Goal: Task Accomplishment & Management: Manage account settings

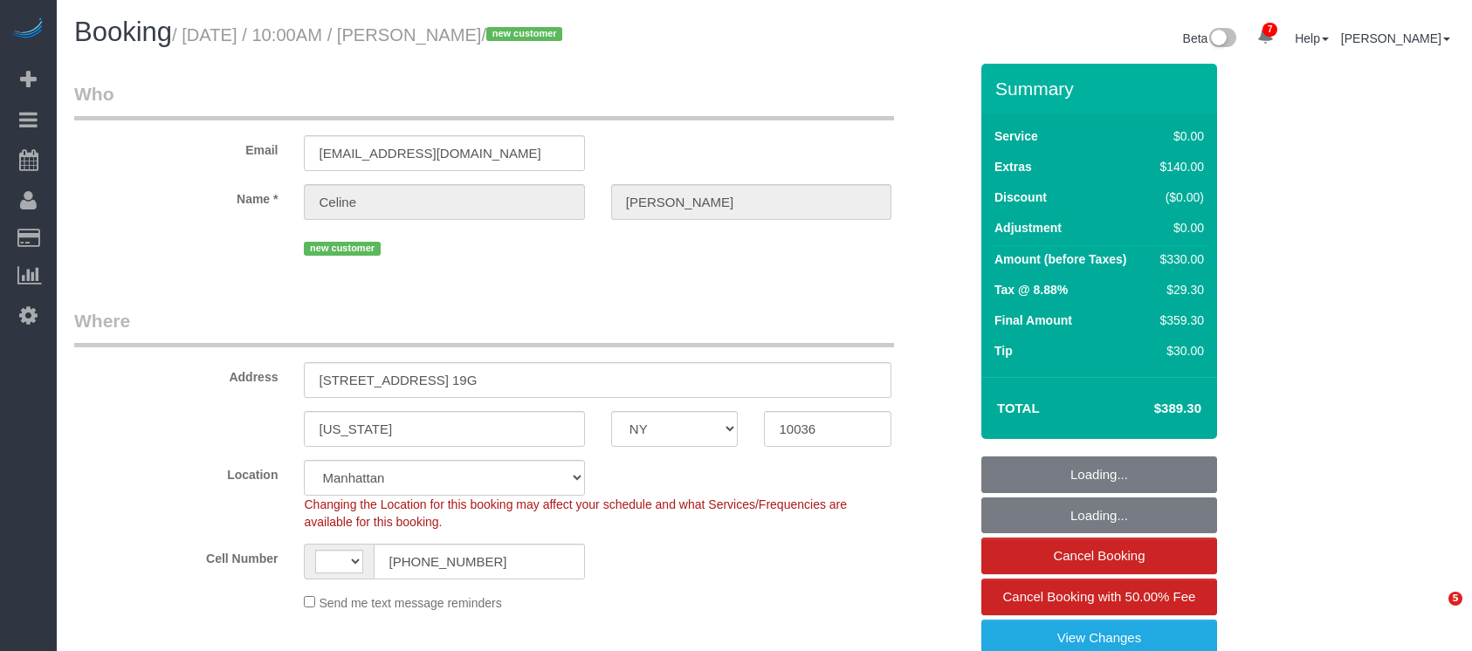
select select "NY"
select select "object:693"
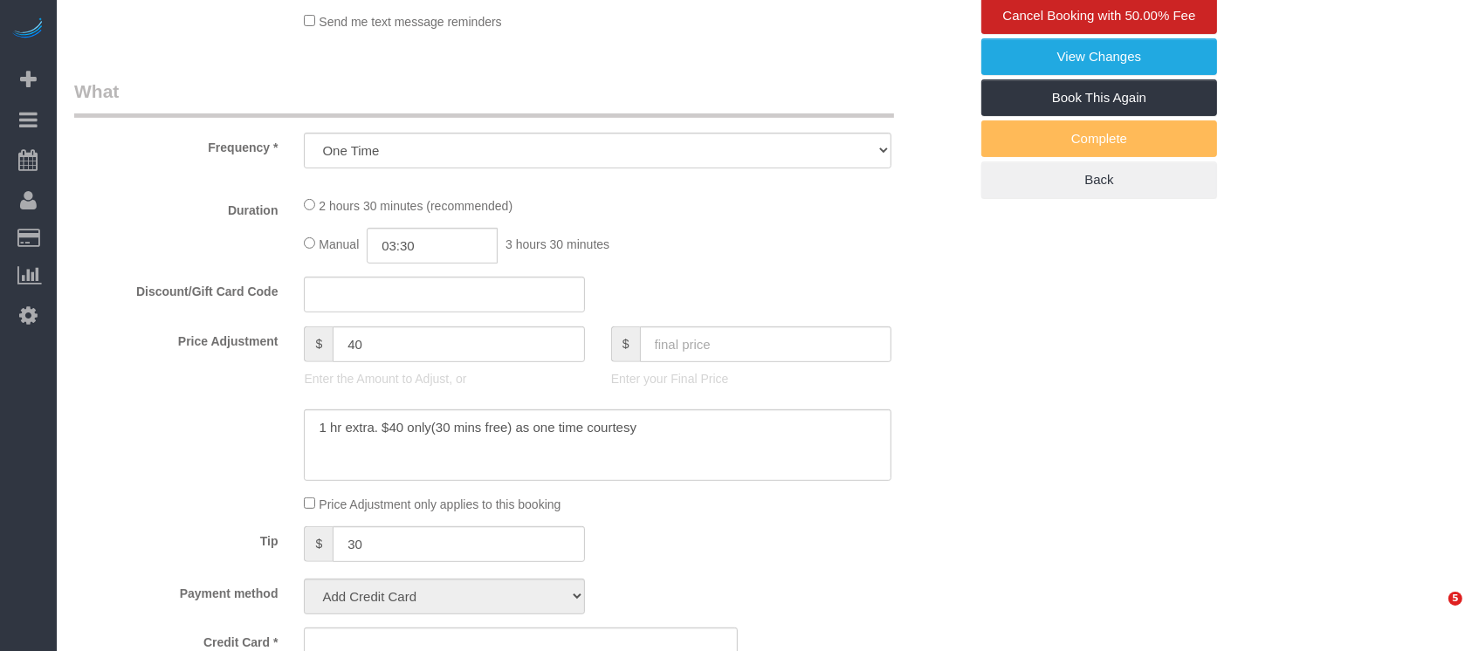
select select "string:[GEOGRAPHIC_DATA]"
select select "spot1"
select select "number:89"
select select "number:90"
select select "number:15"
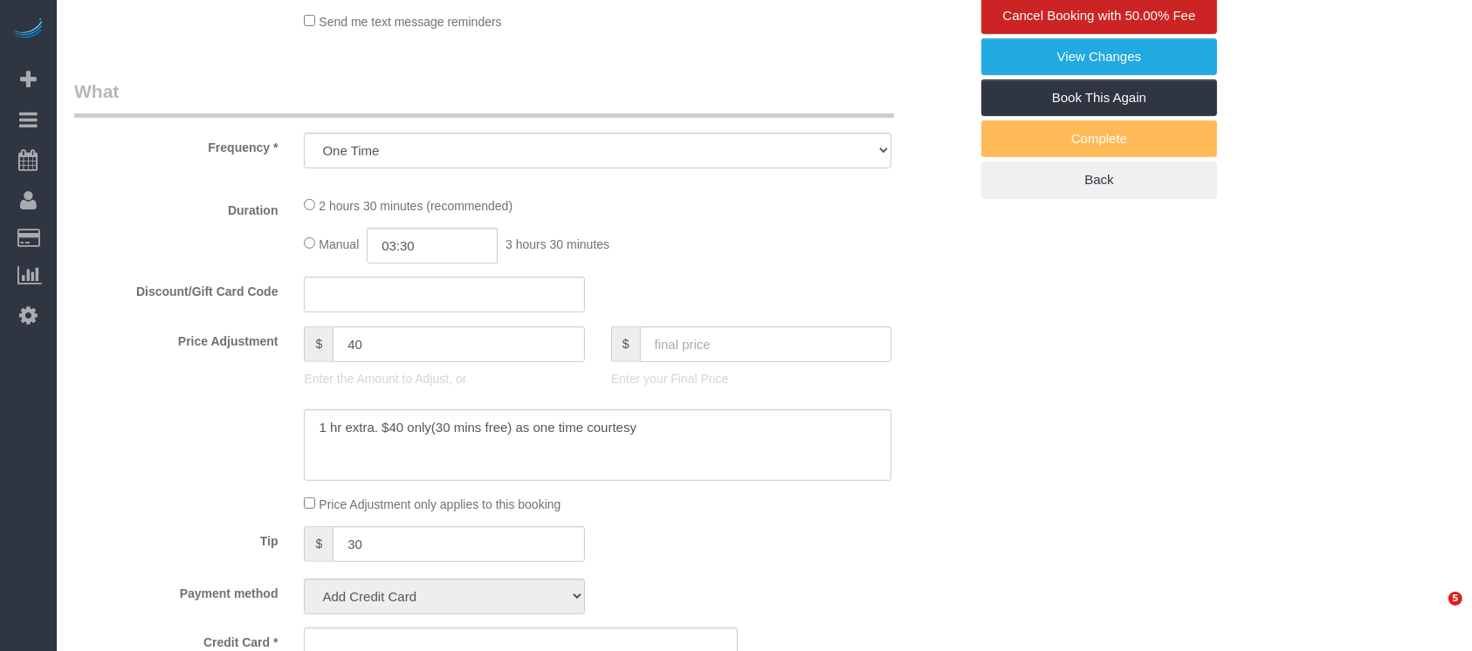
select select "number:5"
select select "string:stripe-pm_1S1aFe4VGloSiKo74KwTWdiO"
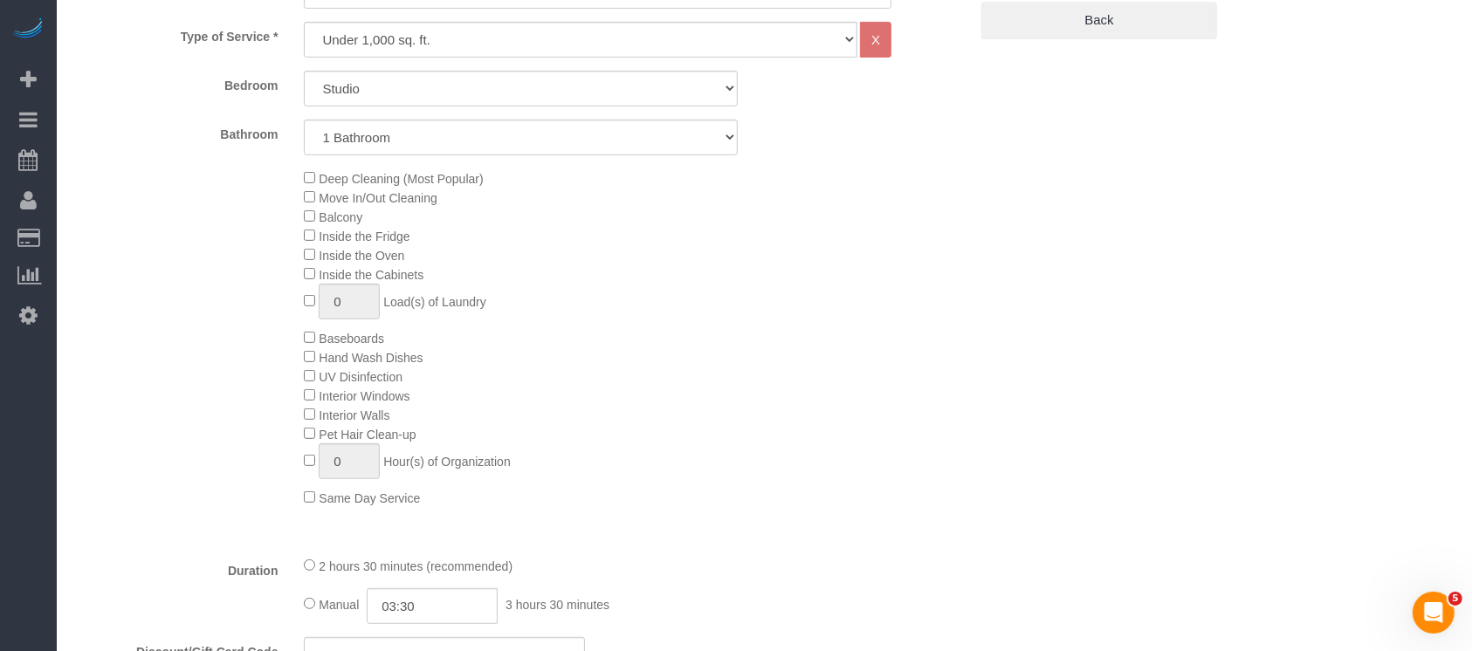
scroll to position [1047, 0]
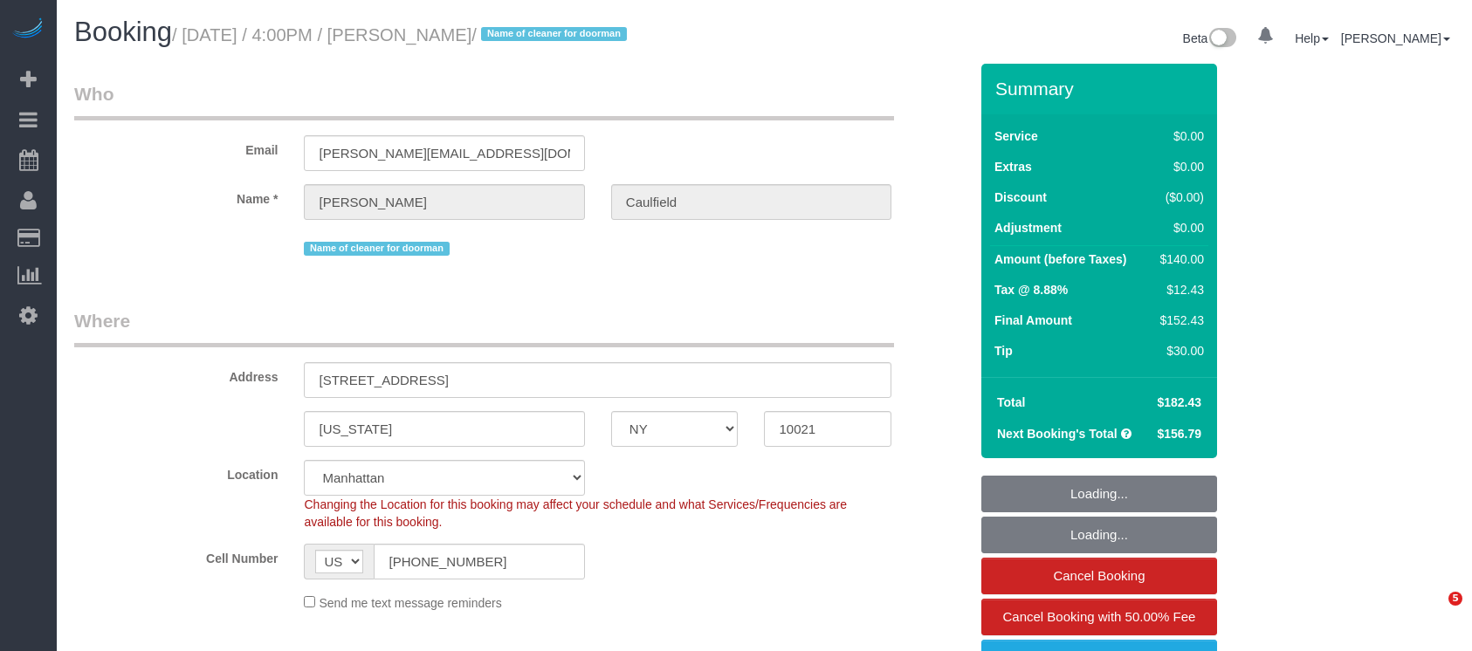
select select "NY"
select select "number:56"
select select "number:77"
select select "number:15"
select select "number:6"
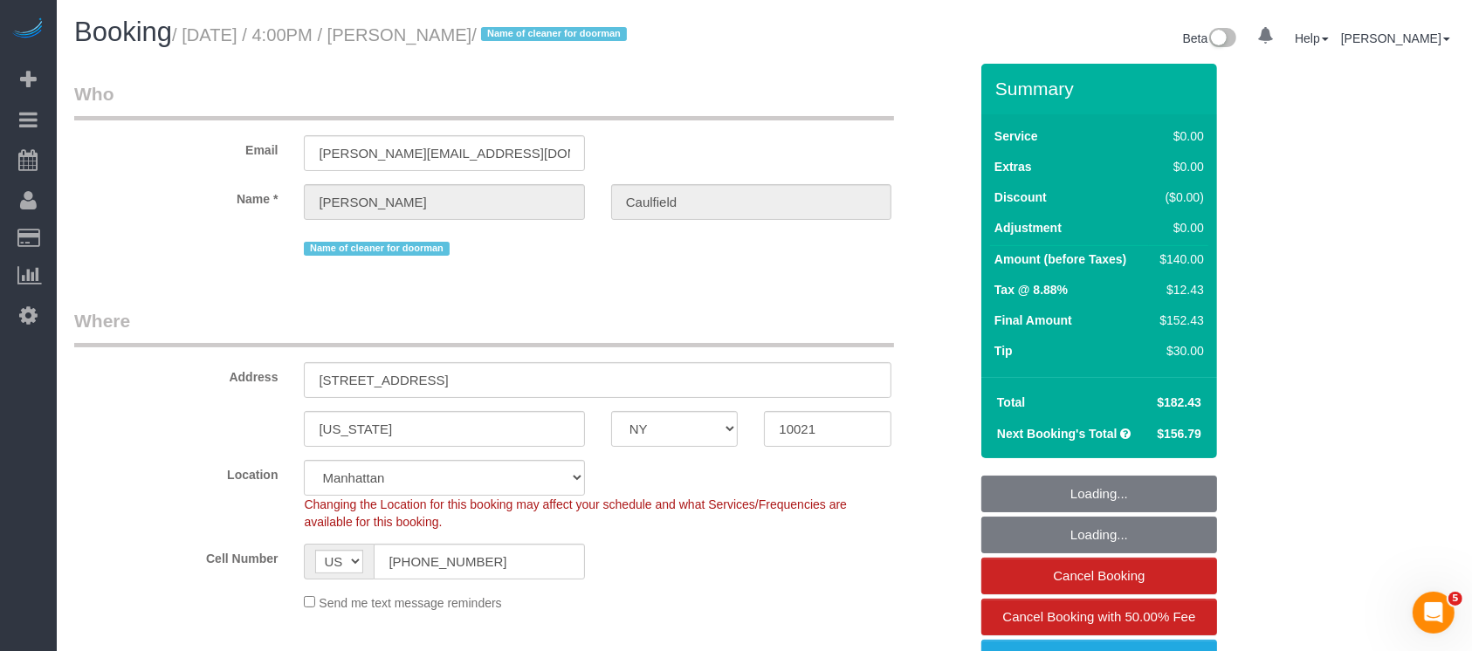
select select "spot1"
select select "1"
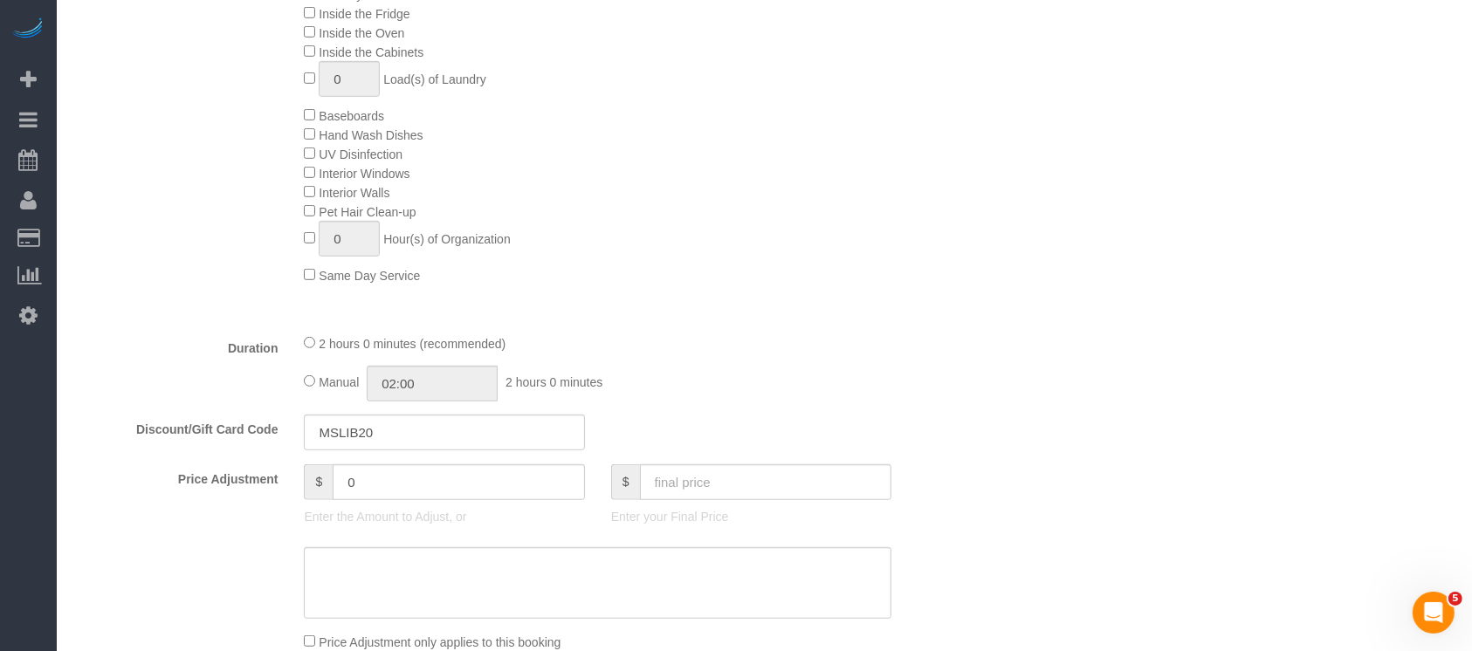
scroll to position [1164, 0]
